Goal: Task Accomplishment & Management: Manage account settings

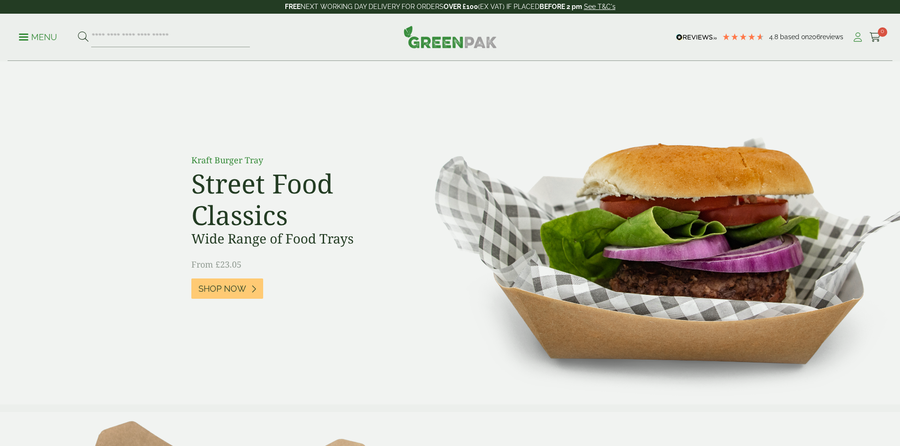
click at [854, 39] on icon at bounding box center [858, 37] width 12 height 9
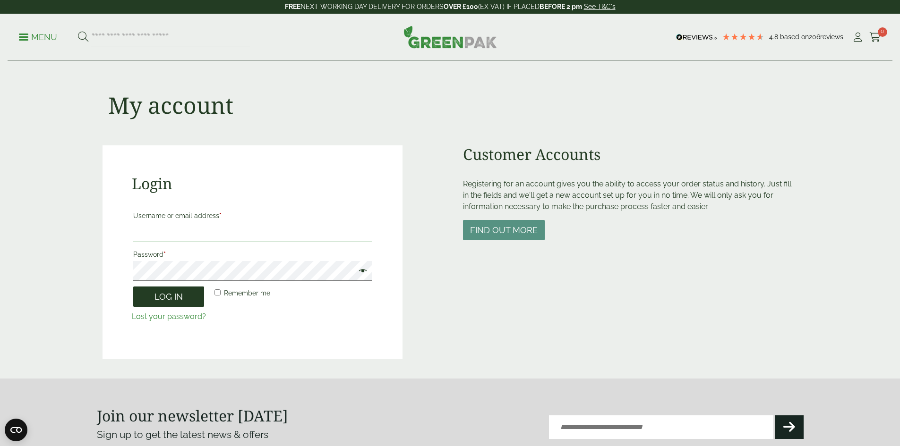
type input "**********"
click at [178, 307] on button "Log in" at bounding box center [168, 297] width 71 height 20
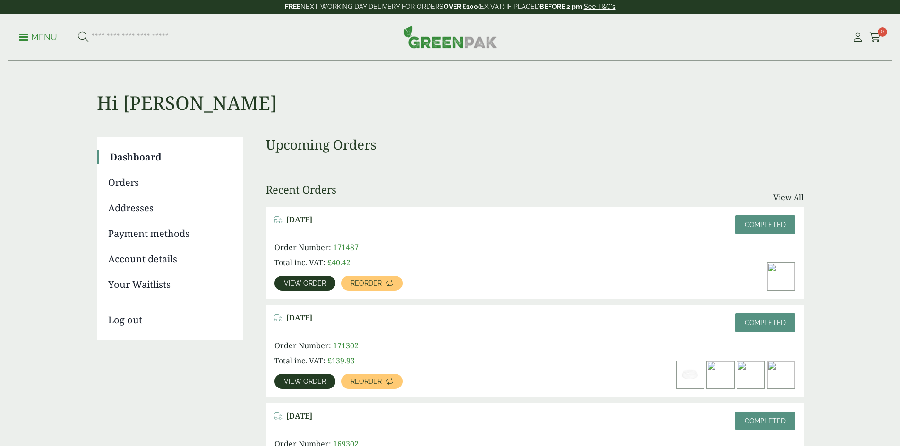
click at [123, 180] on link "Orders" at bounding box center [169, 183] width 122 height 14
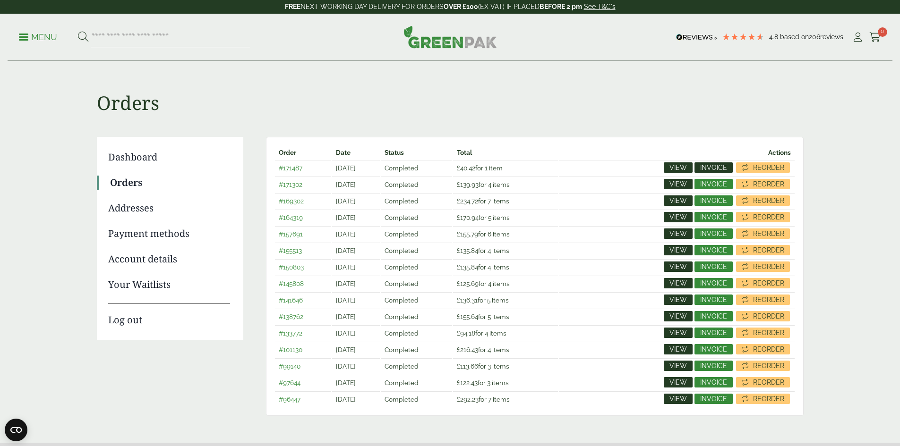
click at [716, 166] on span "Invoice" at bounding box center [713, 167] width 27 height 7
click at [630, 130] on div "Orders Dashboard Orders Addresses Payment methods Account details Your Waitlist…" at bounding box center [450, 251] width 707 height 381
click at [725, 187] on span "Invoice" at bounding box center [713, 184] width 27 height 7
